Goal: Navigation & Orientation: Find specific page/section

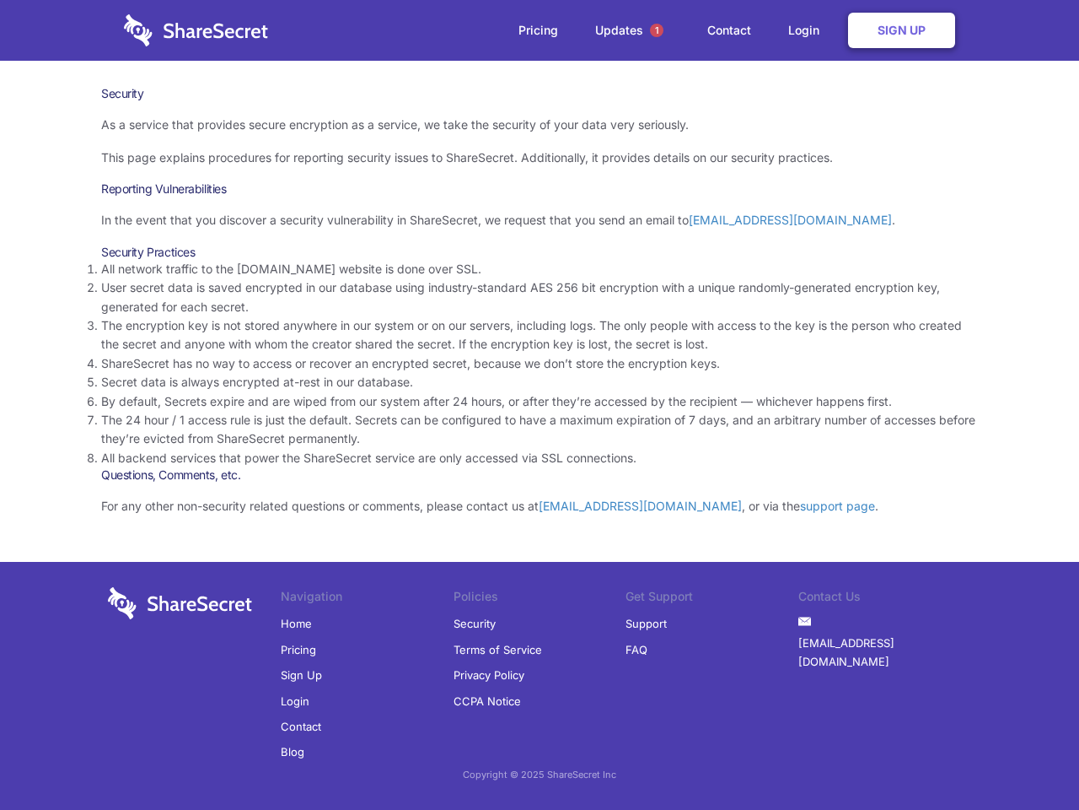
click at [540, 405] on li "By default, Secrets expire and are wiped from our system after 24 hours, or aft…" at bounding box center [539, 401] width 877 height 19
click at [657, 30] on span "1" at bounding box center [656, 30] width 13 height 13
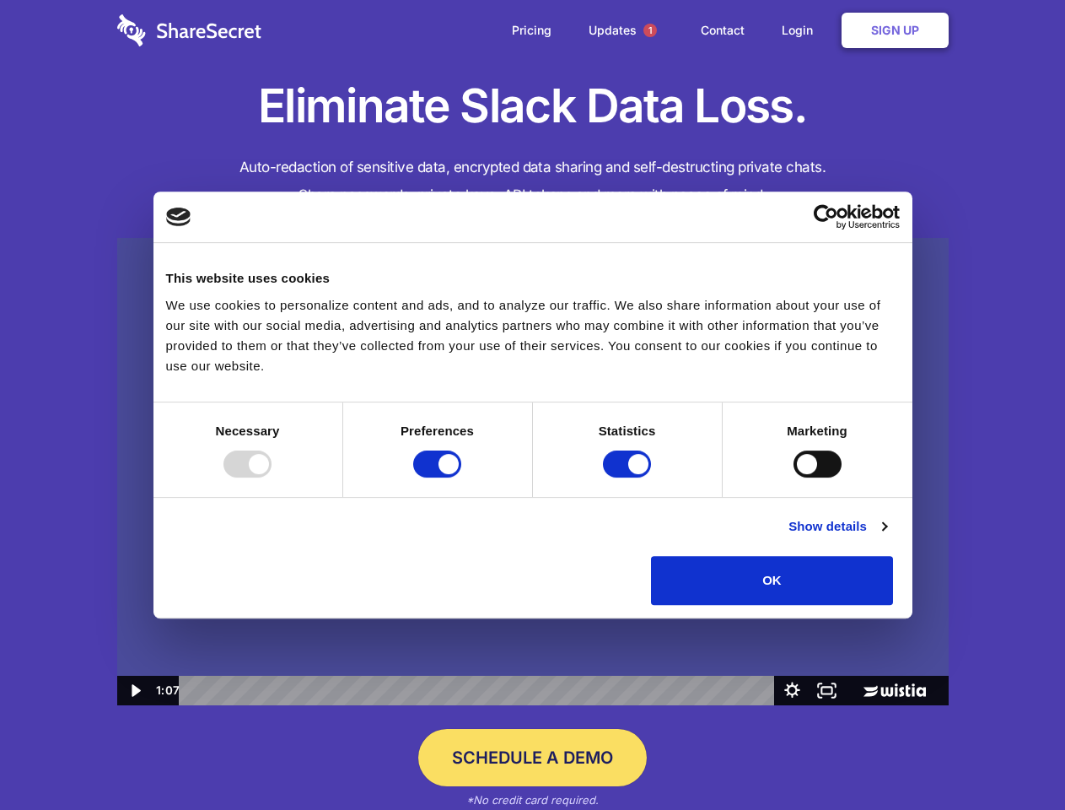
click at [532, 405] on img at bounding box center [533, 472] width 832 height 468
click at [272, 477] on div at bounding box center [247, 463] width 48 height 27
click at [461, 477] on input "Preferences" at bounding box center [437, 463] width 48 height 27
checkbox input "false"
click at [629, 477] on input "Statistics" at bounding box center [627, 463] width 48 height 27
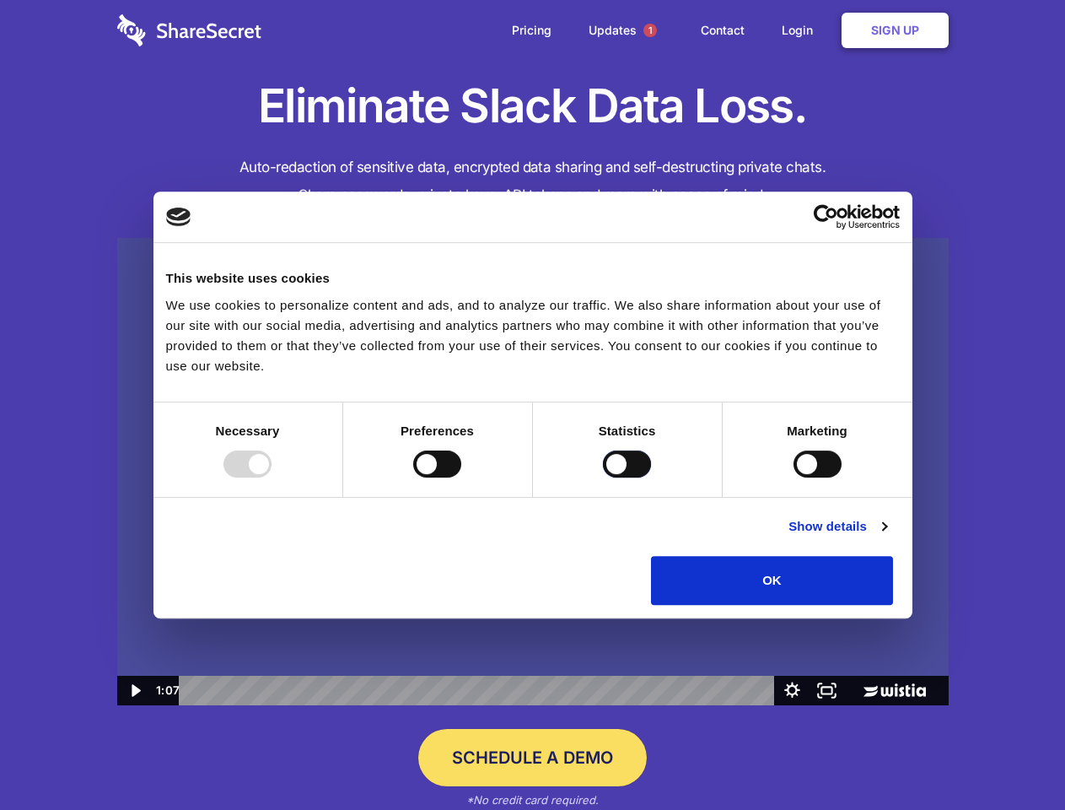
checkbox input "false"
click at [794, 477] on input "Marketing" at bounding box center [818, 463] width 48 height 27
checkbox input "true"
click at [886, 536] on link "Show details" at bounding box center [838, 526] width 98 height 20
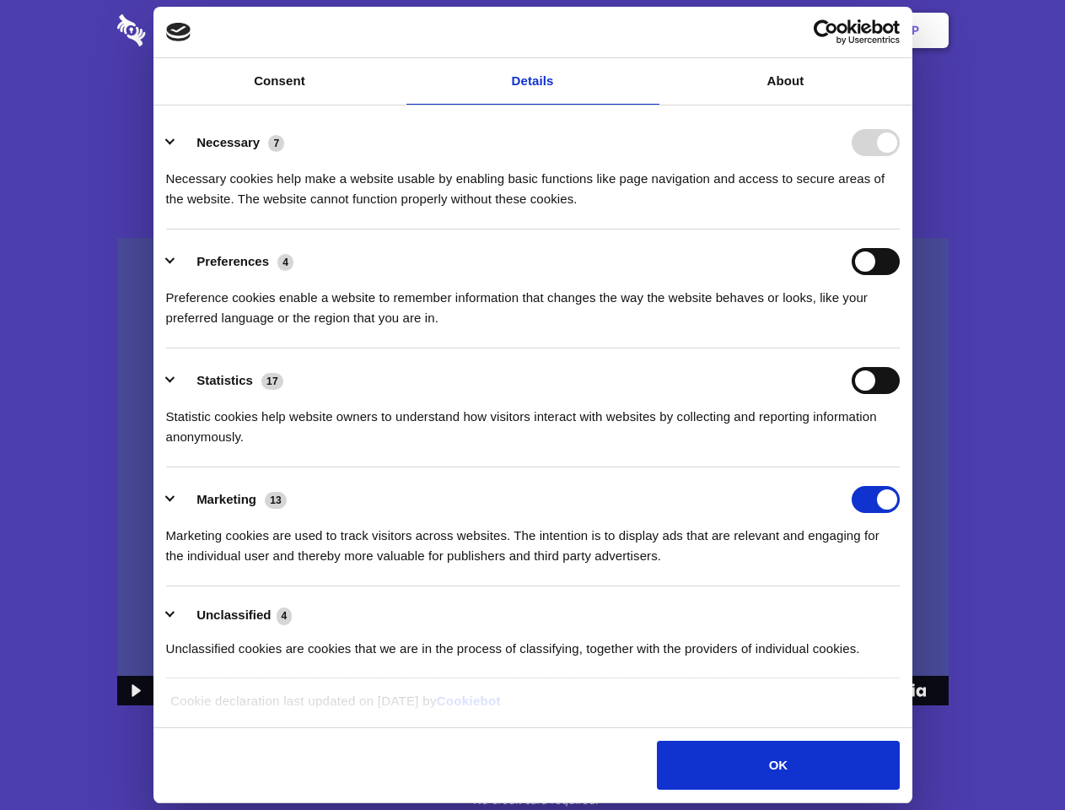
click at [900, 229] on li "Necessary 7 Necessary cookies help make a website usable by enabling basic func…" at bounding box center [533, 169] width 734 height 119
click at [649, 30] on span "1" at bounding box center [649, 30] width 13 height 13
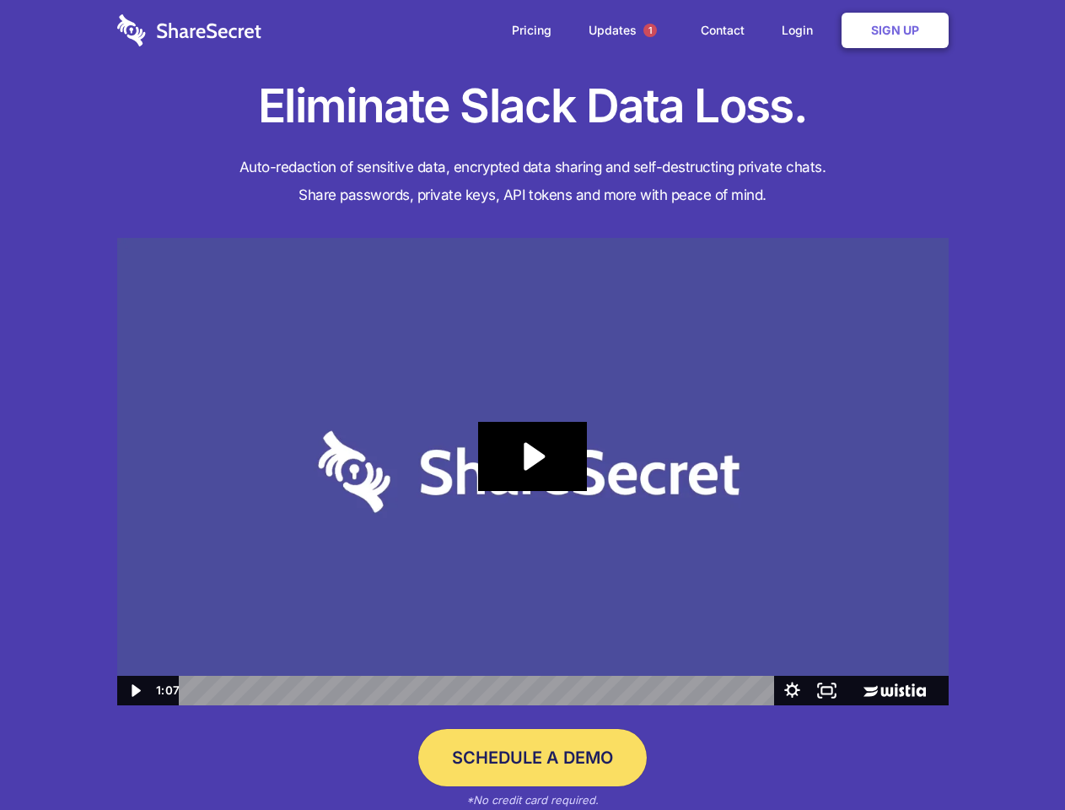
click at [533, 471] on icon "Play Video: Sharesecret Slack Extension" at bounding box center [532, 456] width 108 height 69
